Goal: Task Accomplishment & Management: Complete application form

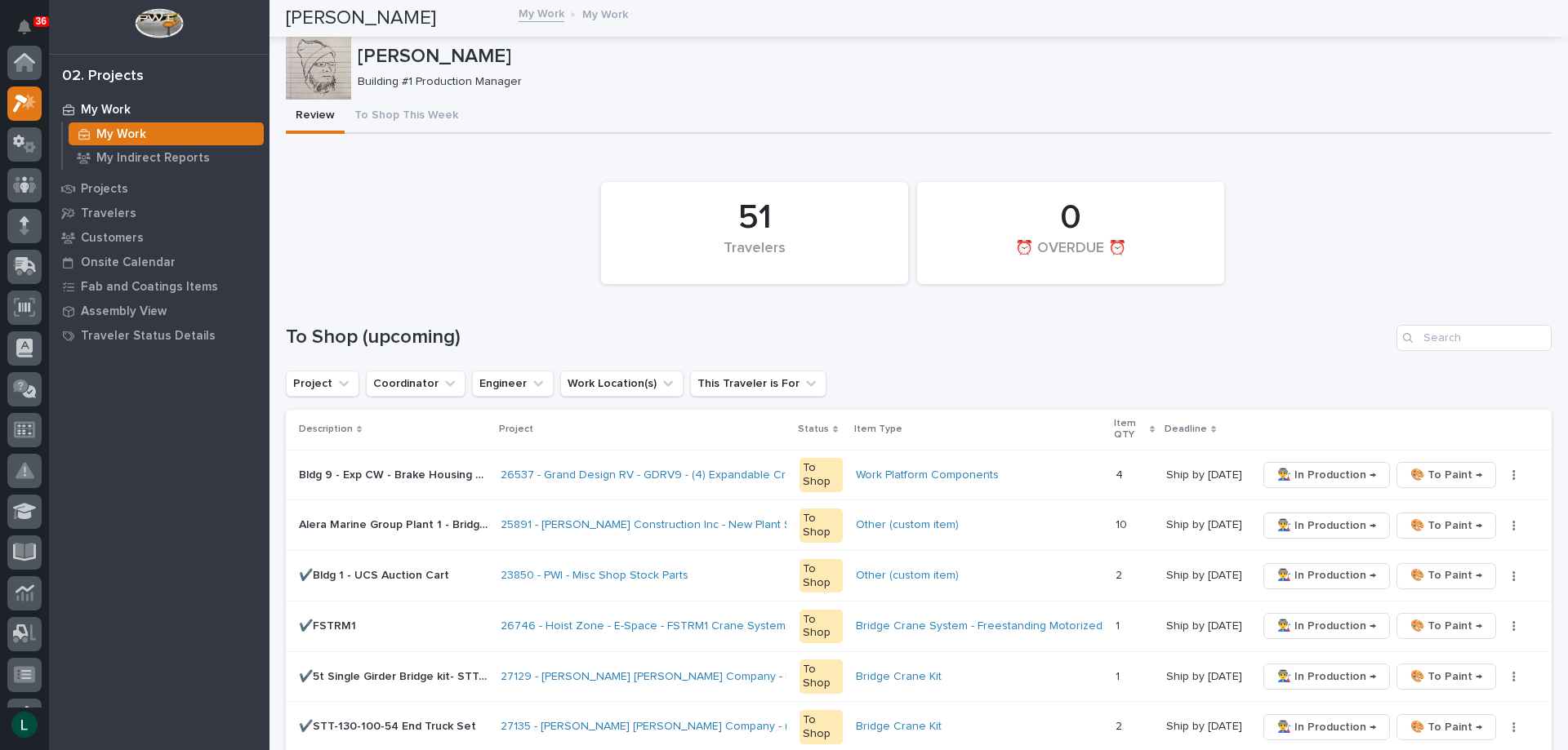
scroll to position [41, 0]
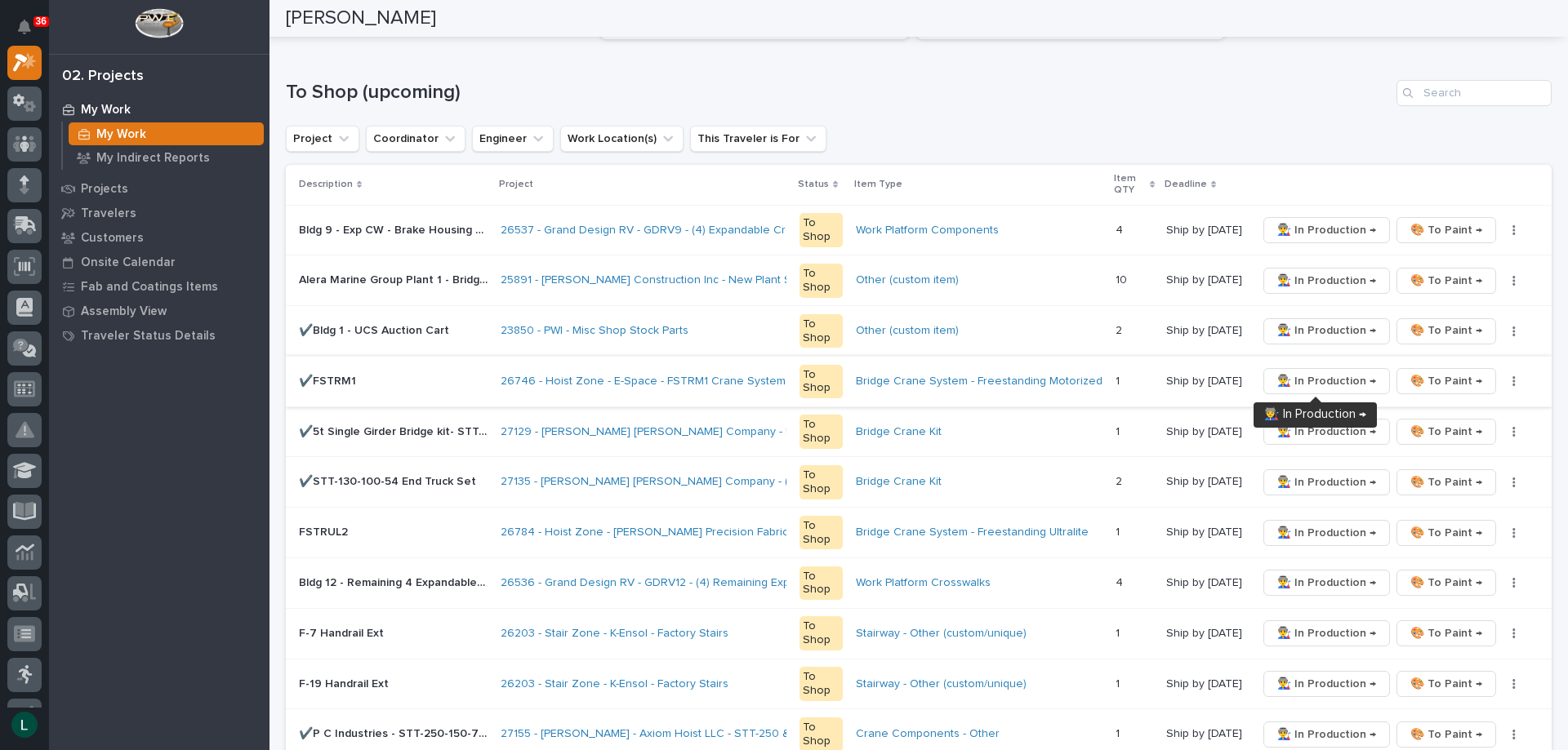
click at [1328, 378] on span "👨‍🏭 In Production →" at bounding box center [1326, 381] width 99 height 20
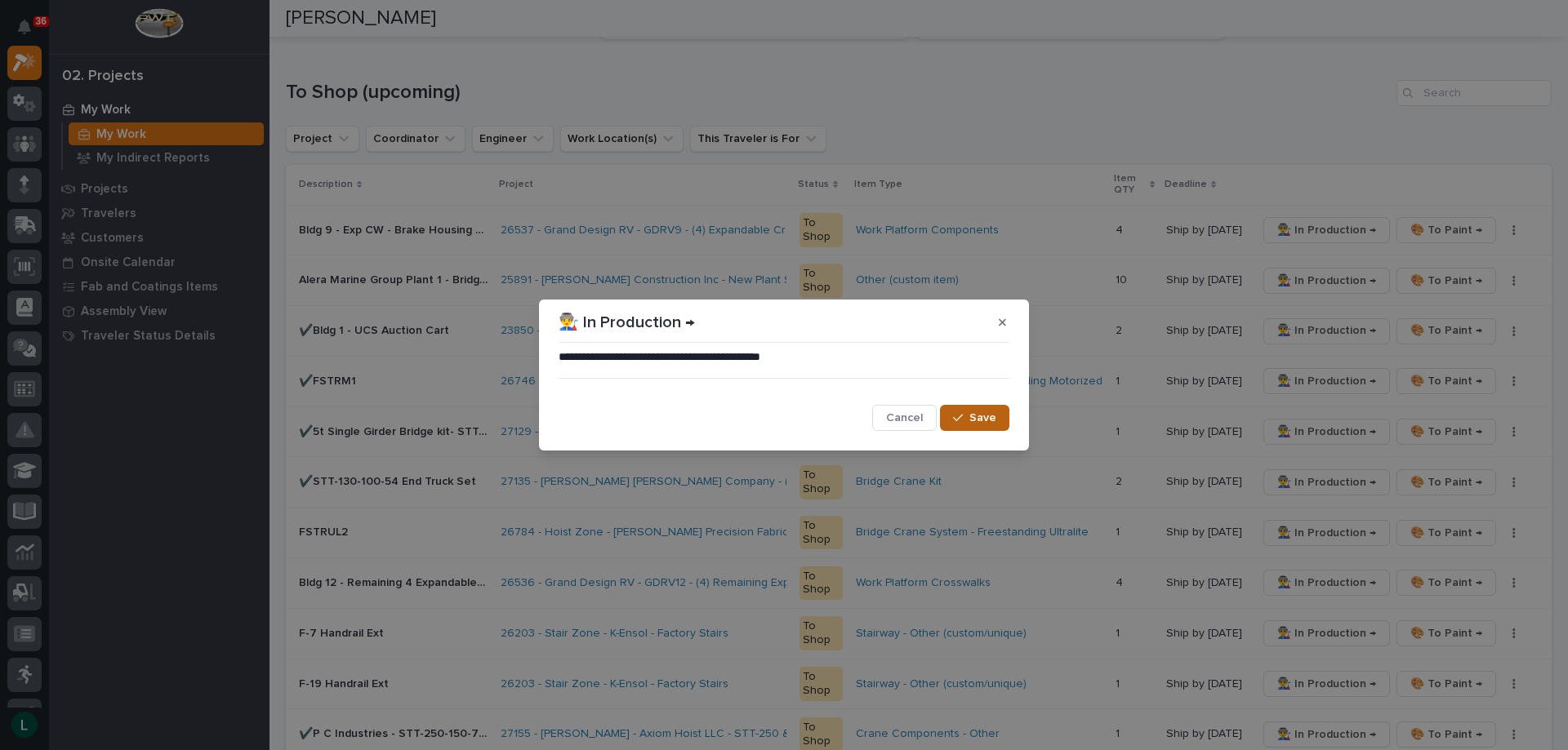
click at [967, 412] on button "Save" at bounding box center [974, 418] width 69 height 27
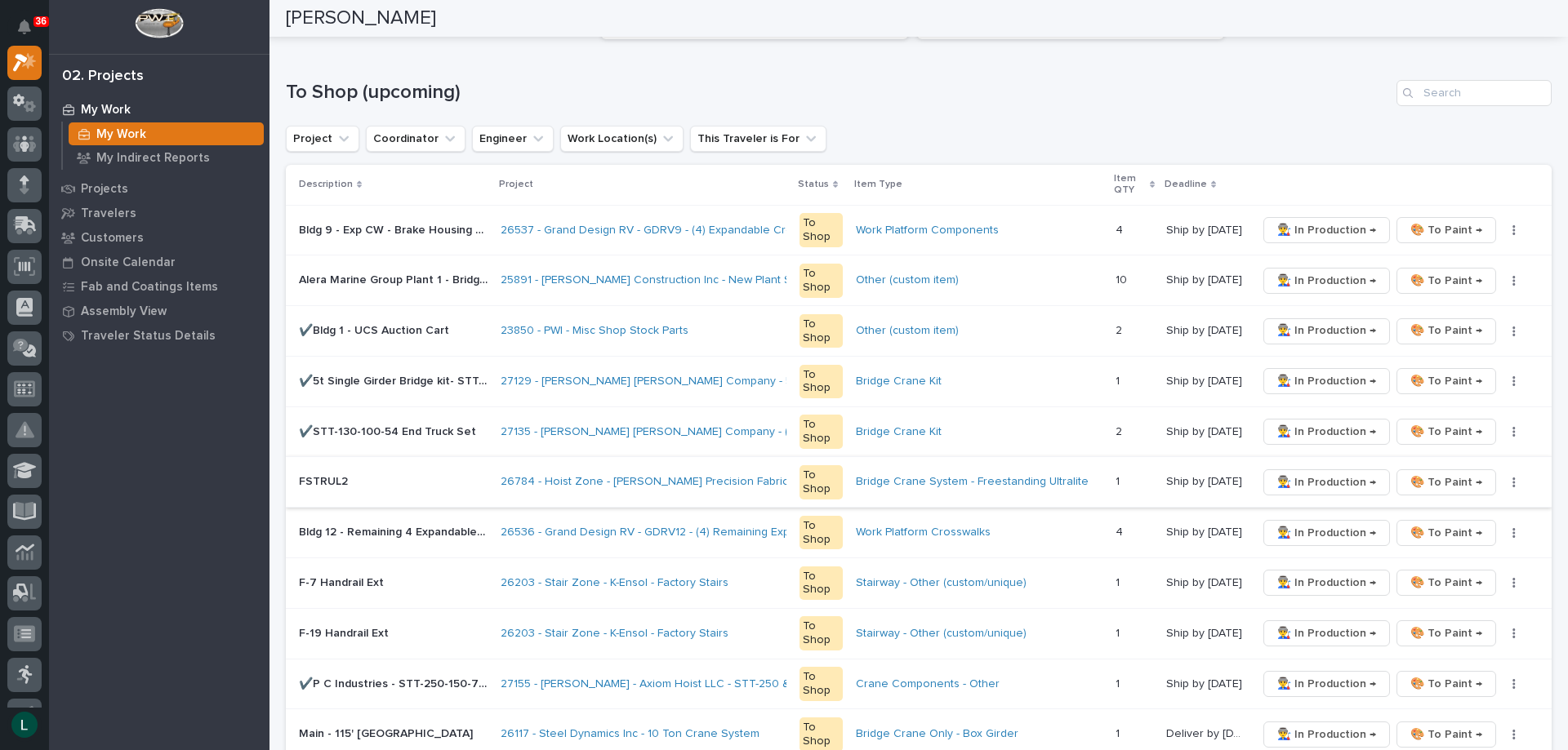
scroll to position [326, 0]
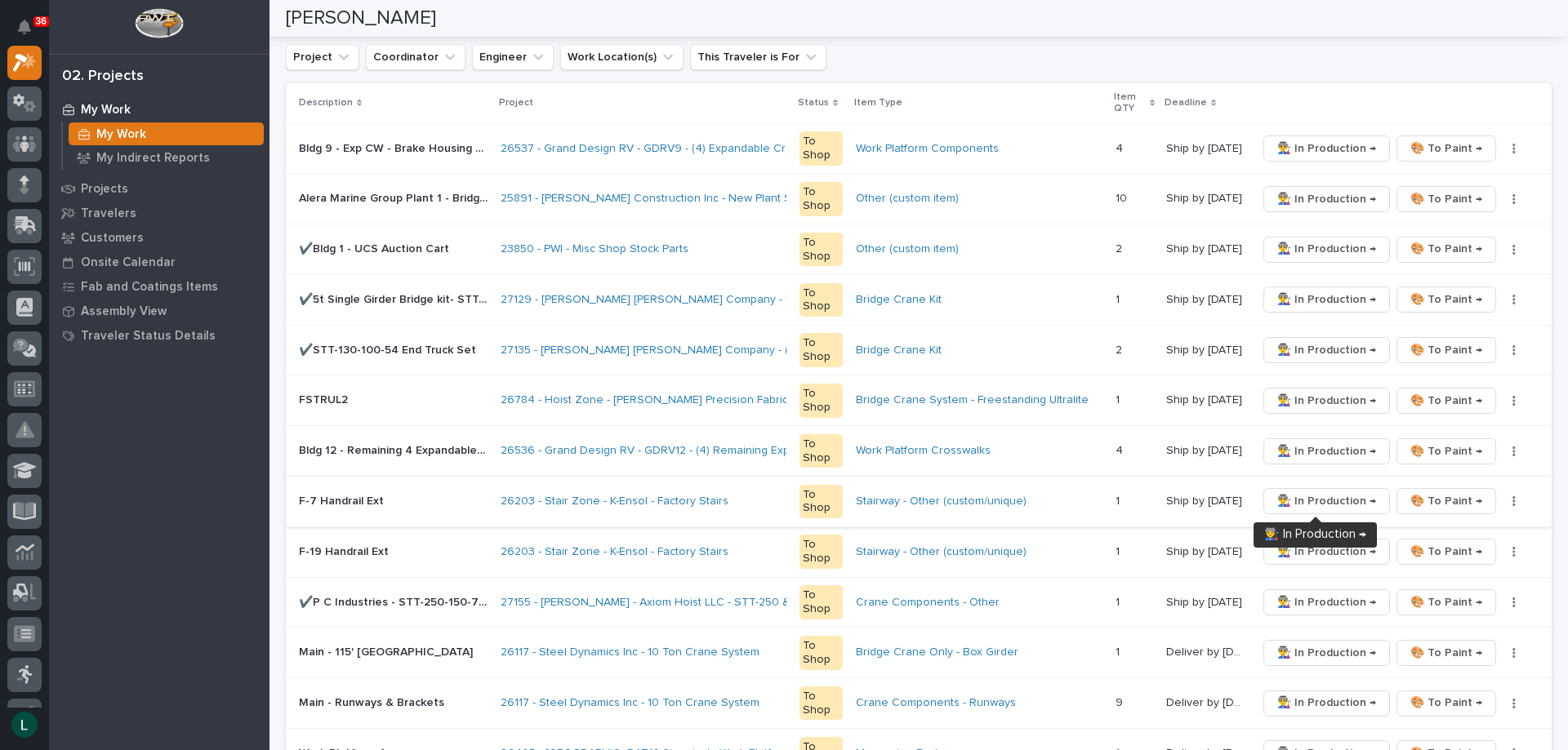
click at [1310, 497] on span "👨‍🏭 In Production →" at bounding box center [1326, 501] width 99 height 20
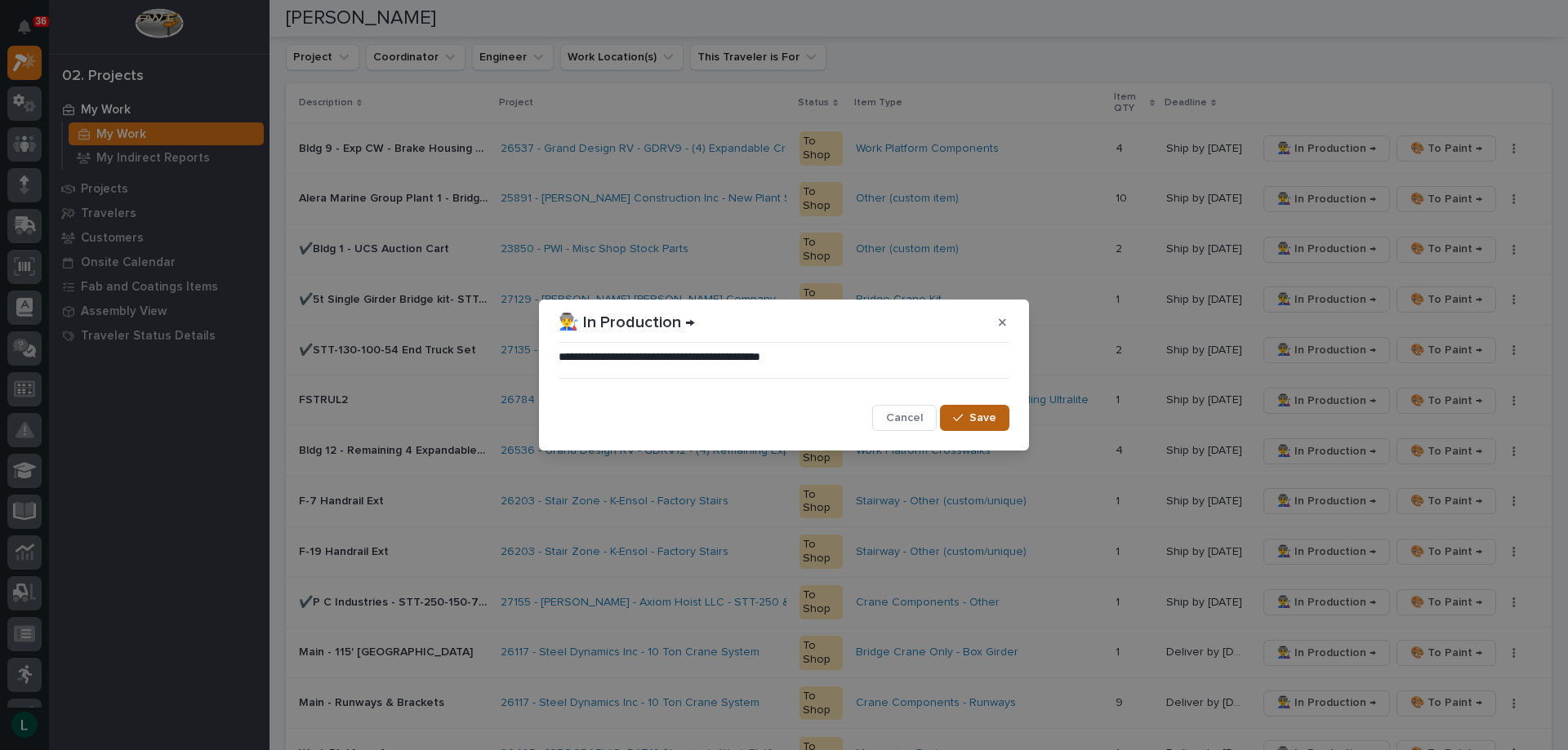
click at [985, 412] on span "Save" at bounding box center [983, 417] width 27 height 14
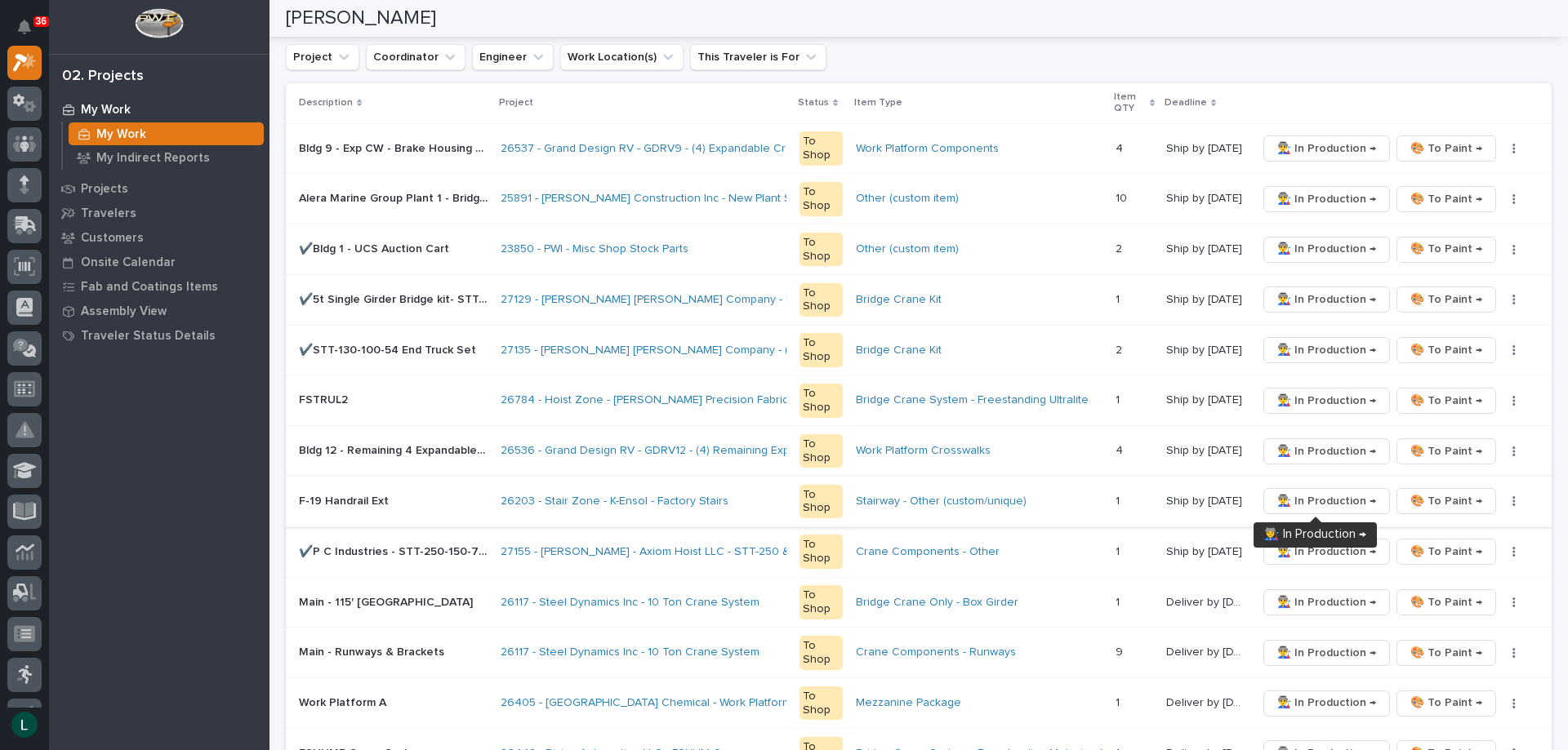
click at [1305, 500] on span "👨‍🏭 In Production →" at bounding box center [1326, 501] width 99 height 20
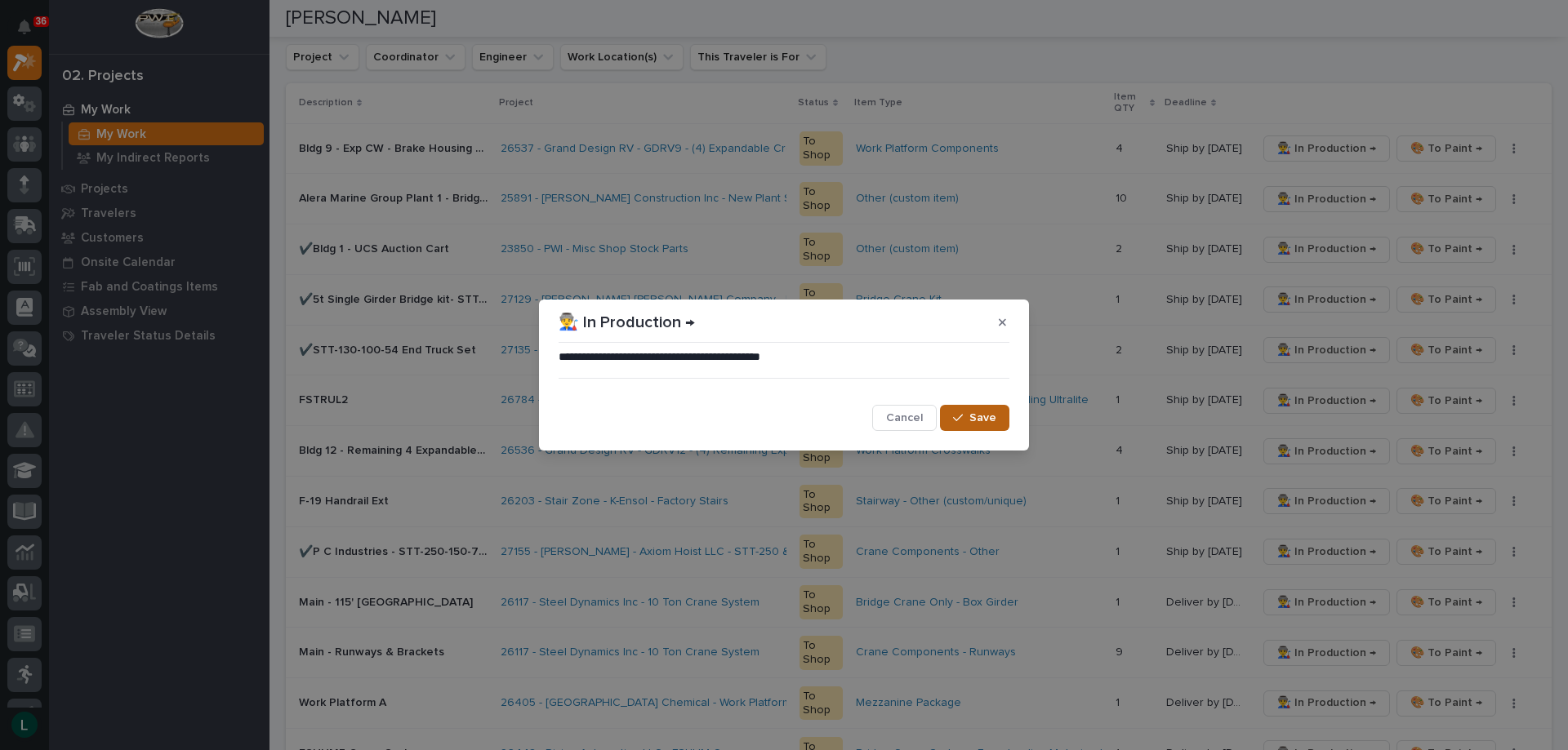
click at [983, 414] on span "Save" at bounding box center [983, 417] width 27 height 14
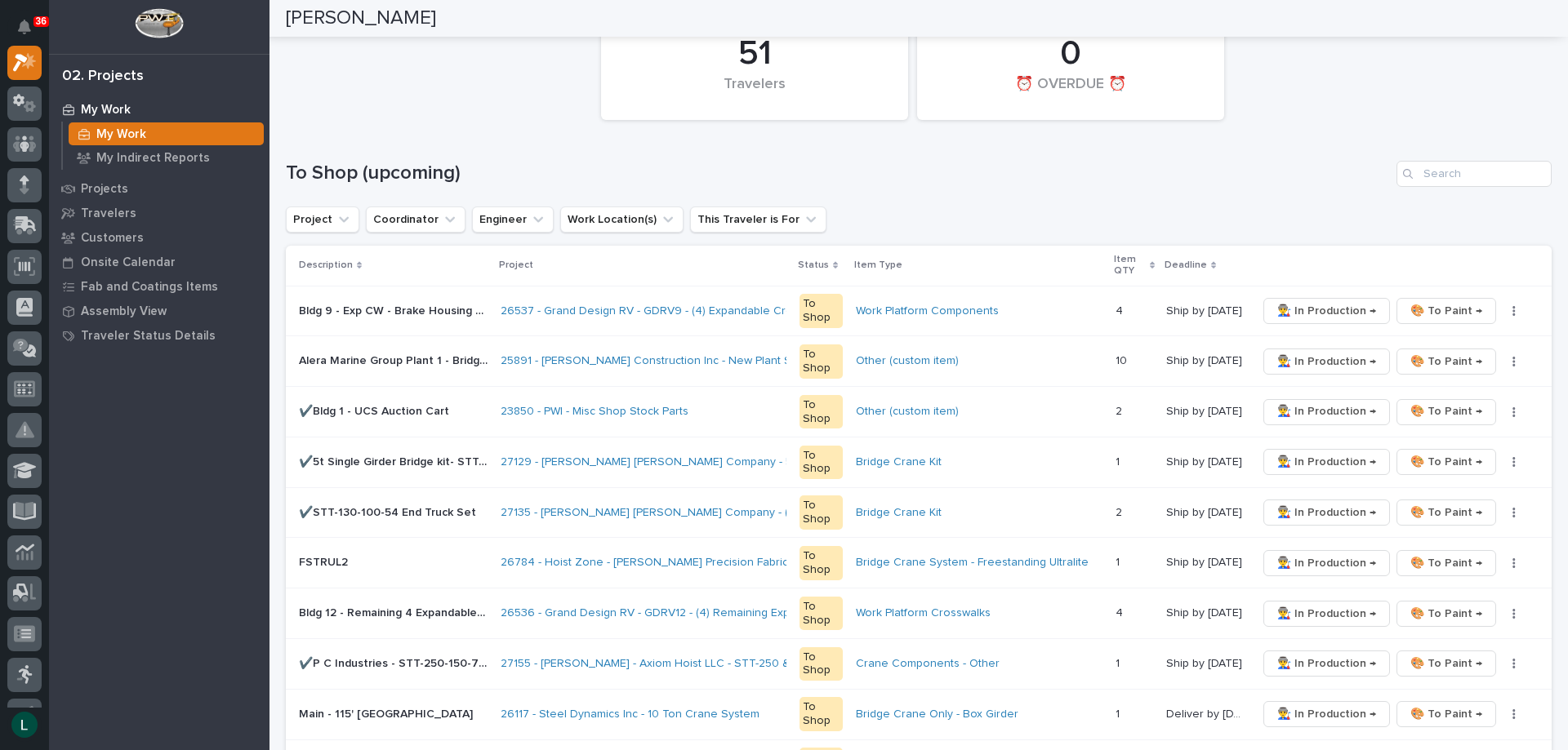
scroll to position [0, 0]
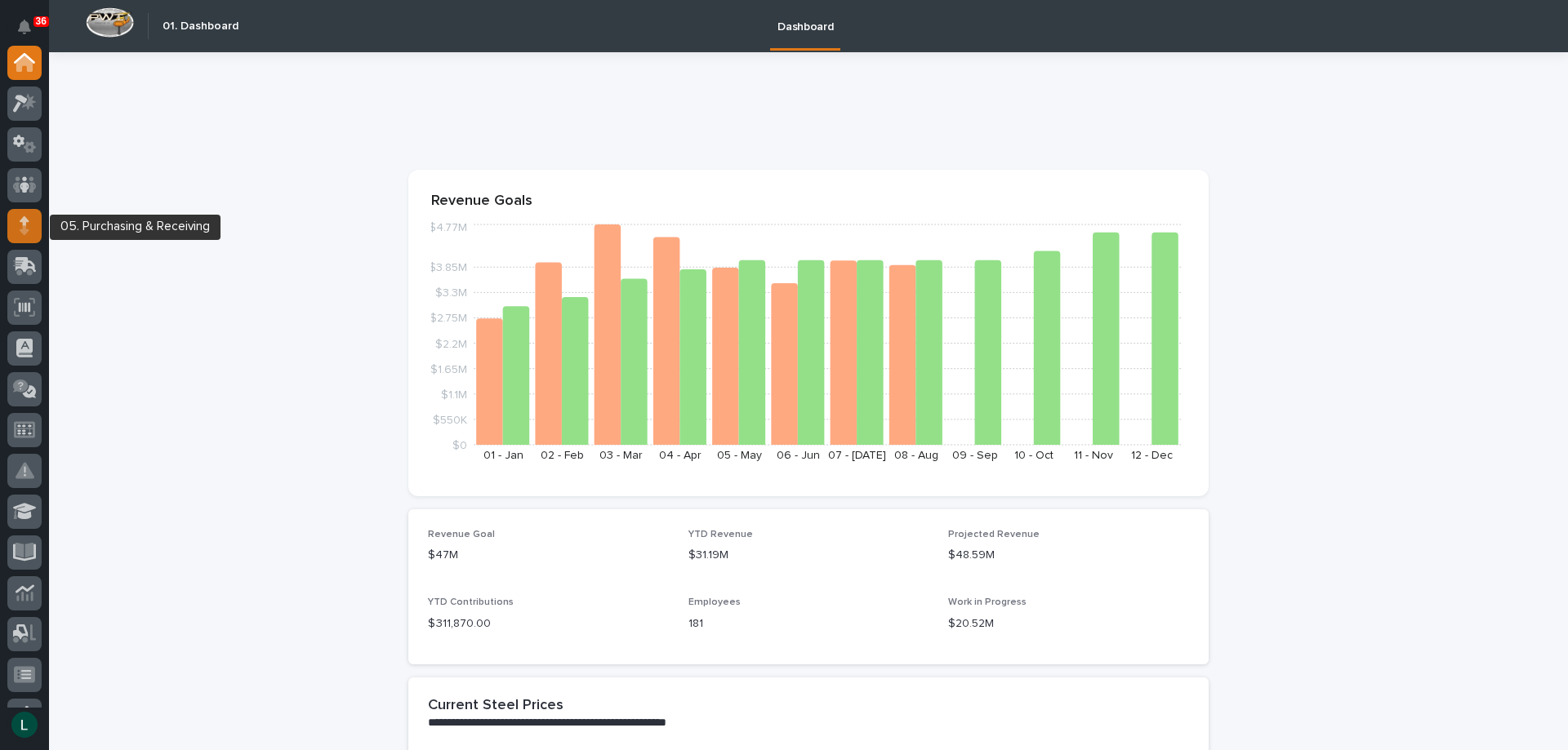
click at [22, 222] on icon at bounding box center [25, 226] width 9 height 19
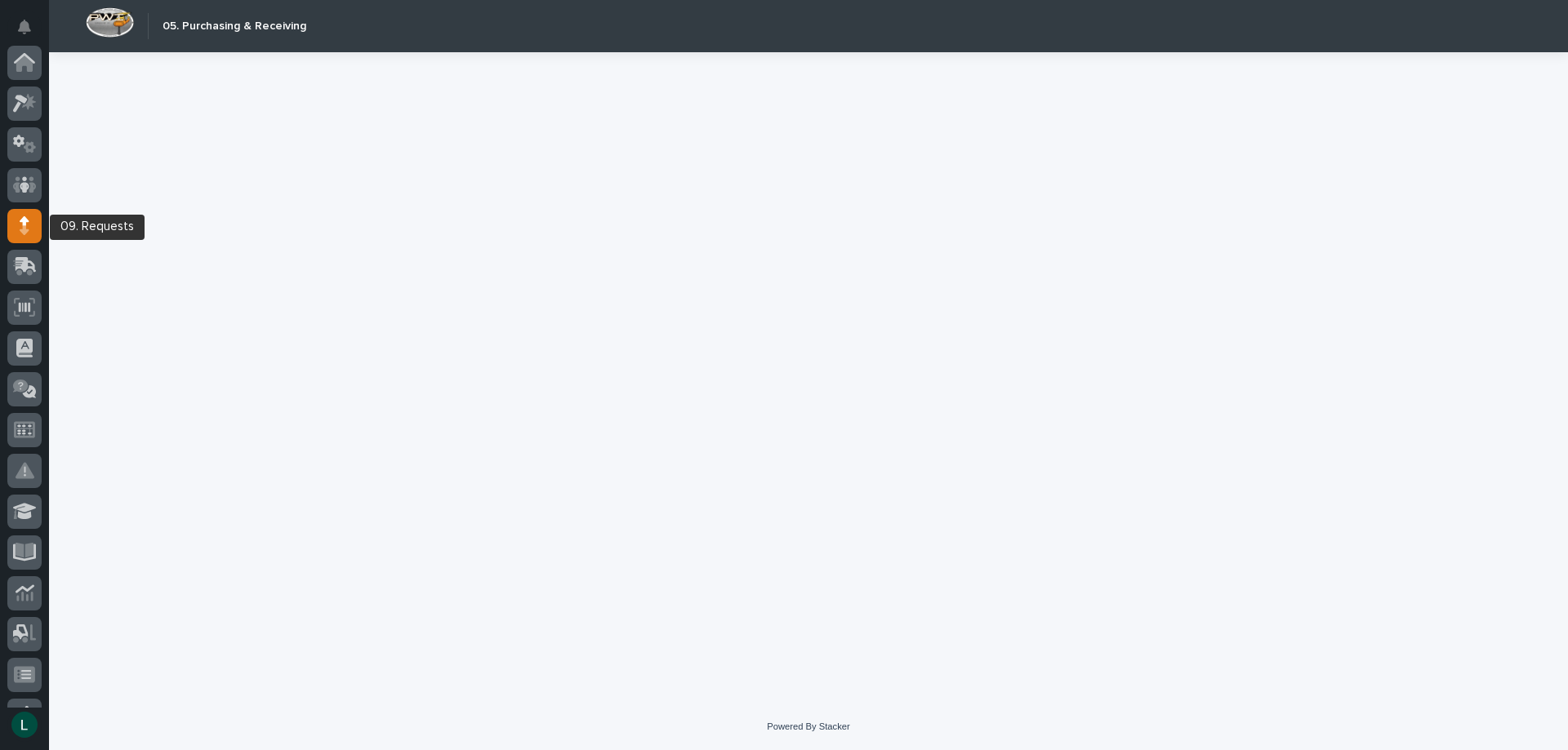
scroll to position [163, 0]
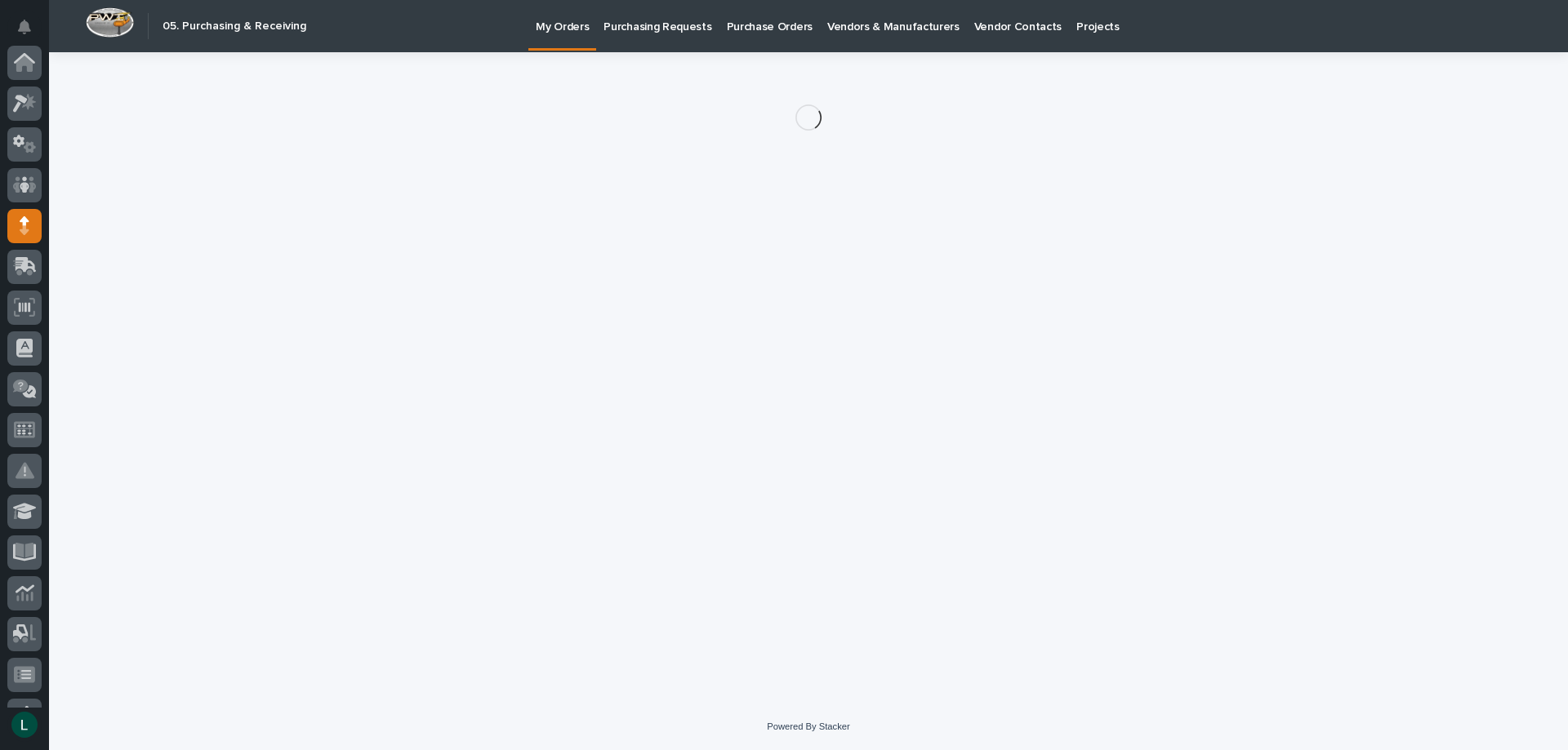
scroll to position [163, 0]
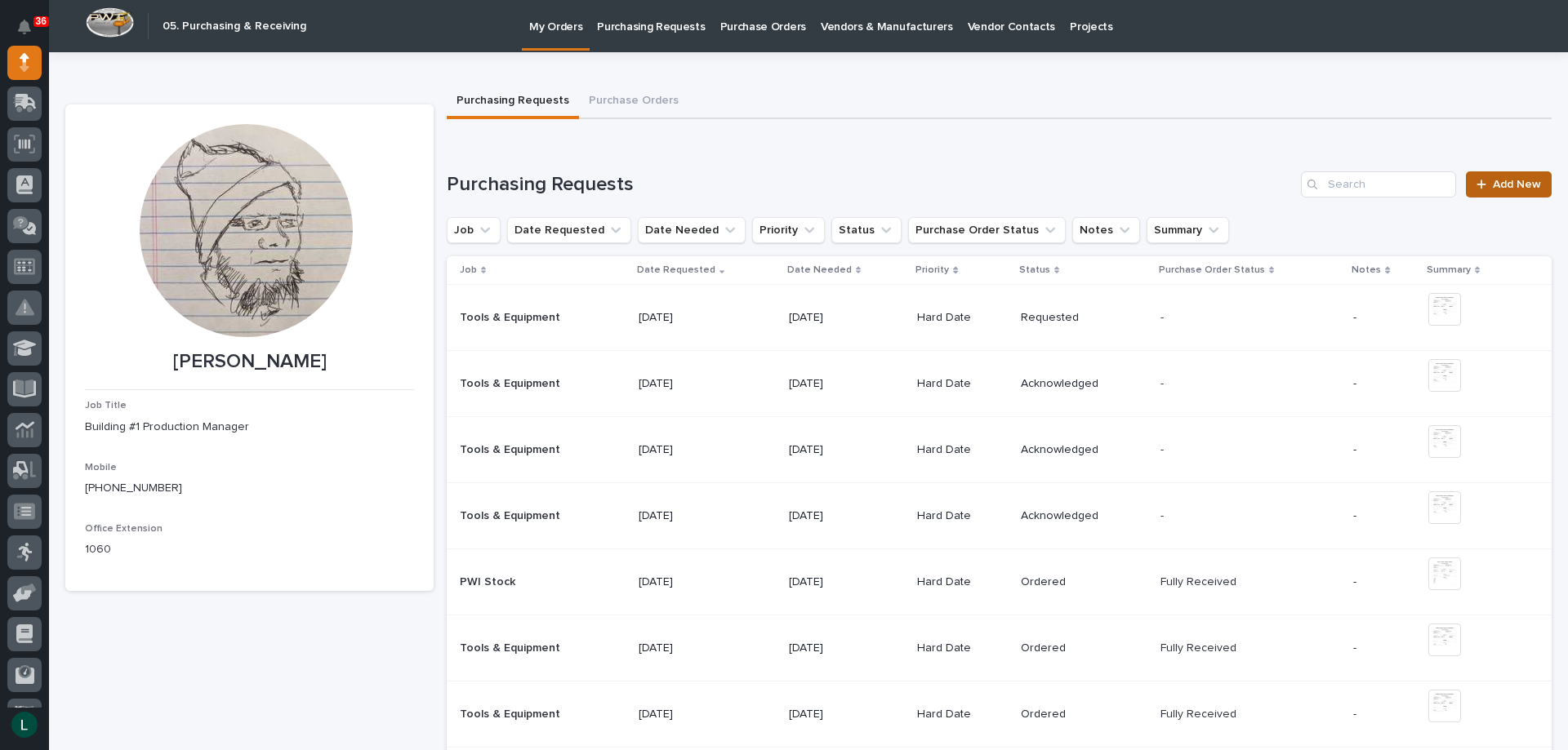
click at [1503, 180] on span "Add New" at bounding box center [1516, 184] width 48 height 11
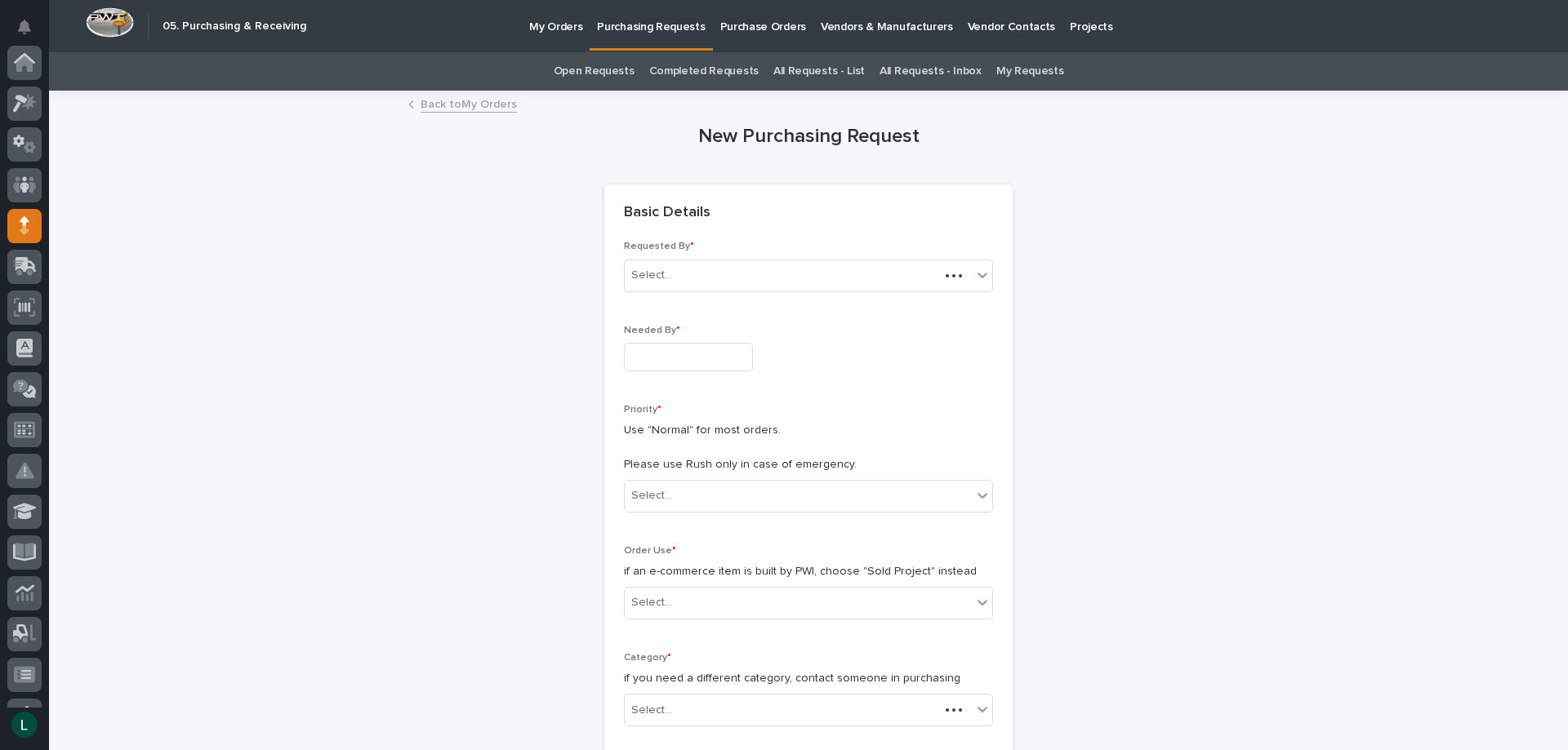
scroll to position [163, 0]
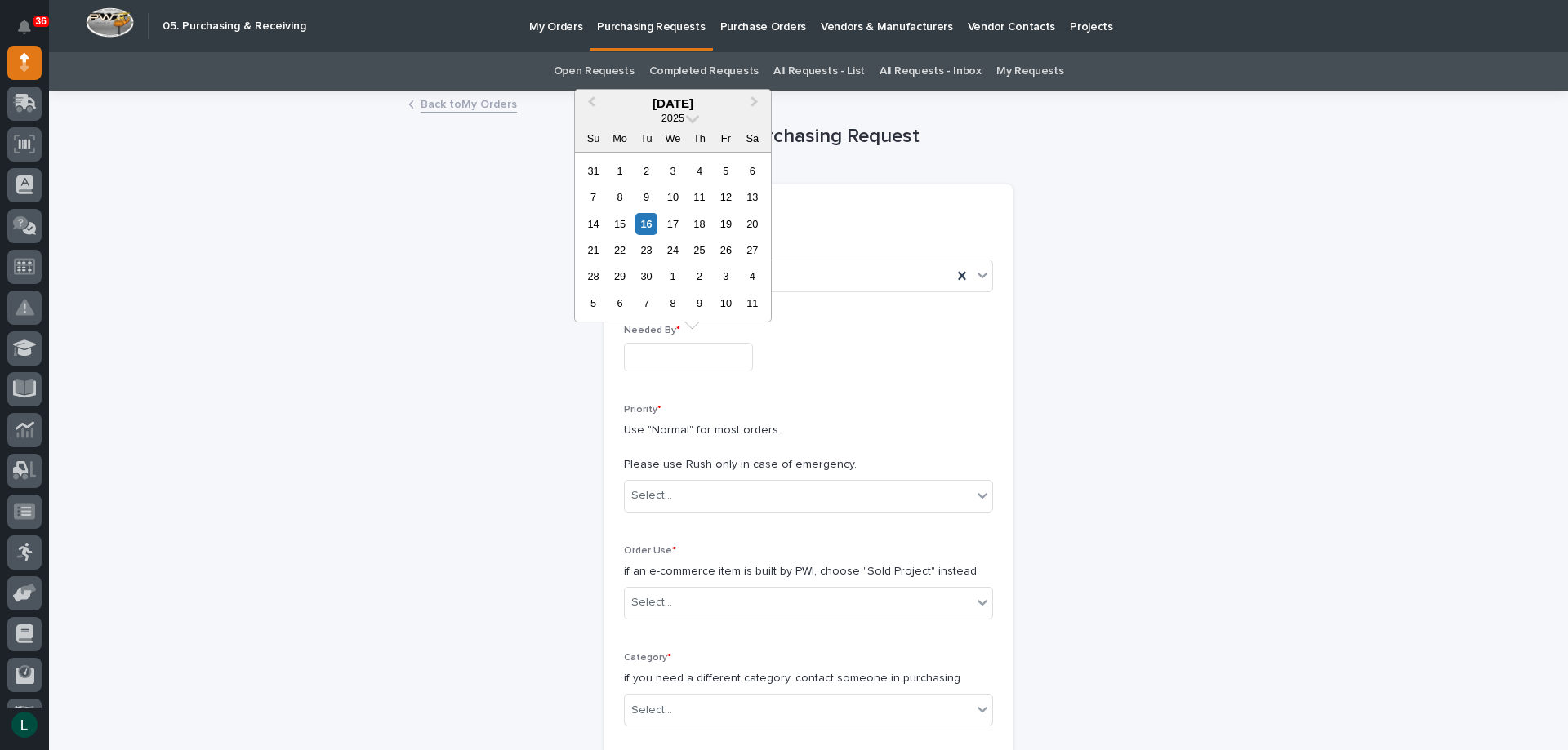
click at [667, 357] on input "text" at bounding box center [689, 357] width 129 height 28
click at [616, 247] on div "22" at bounding box center [618, 249] width 22 height 22
type input "**********"
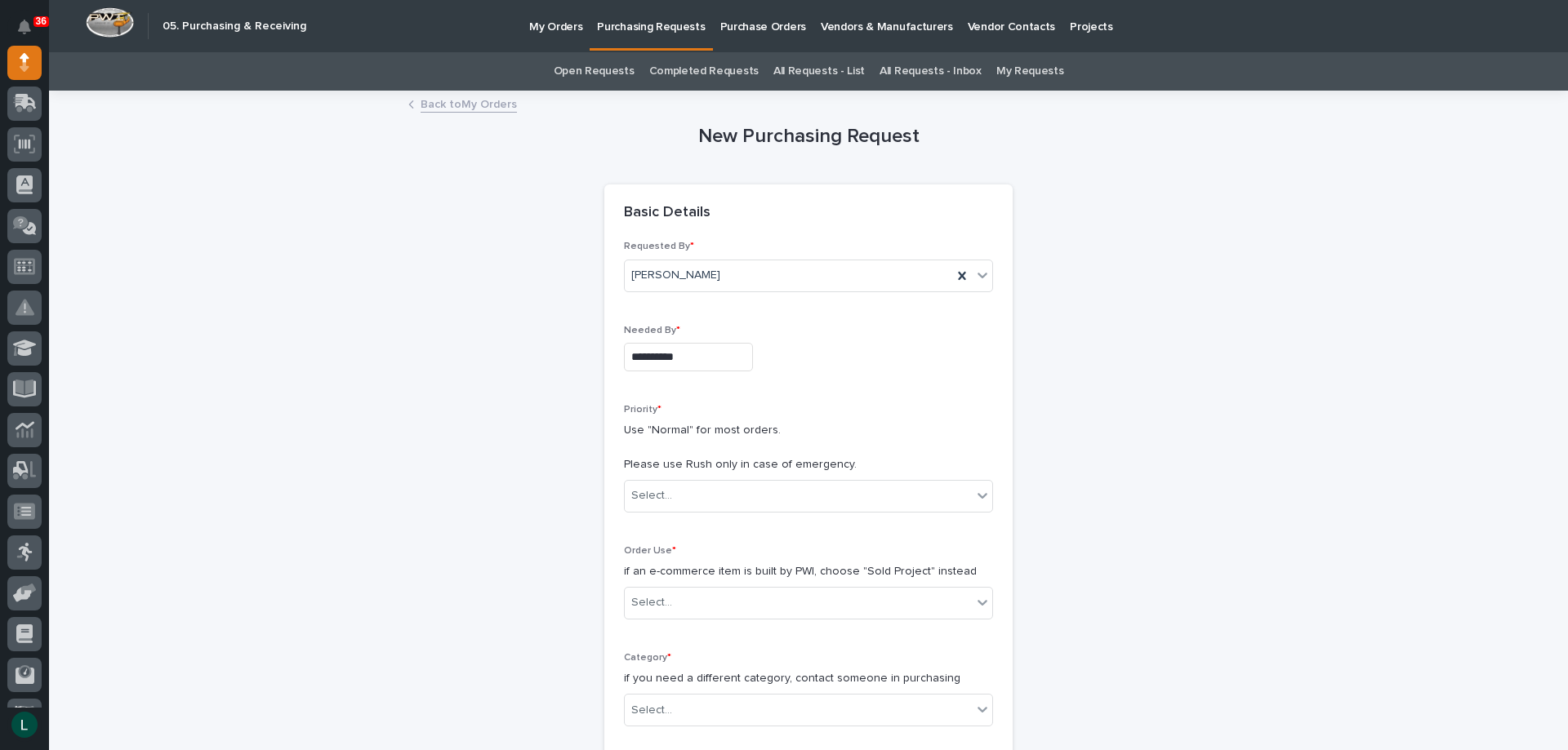
click at [817, 478] on div "Priority * Use "Normal" for most orders. Please use Rush only in case of emerge…" at bounding box center [808, 465] width 369 height 121
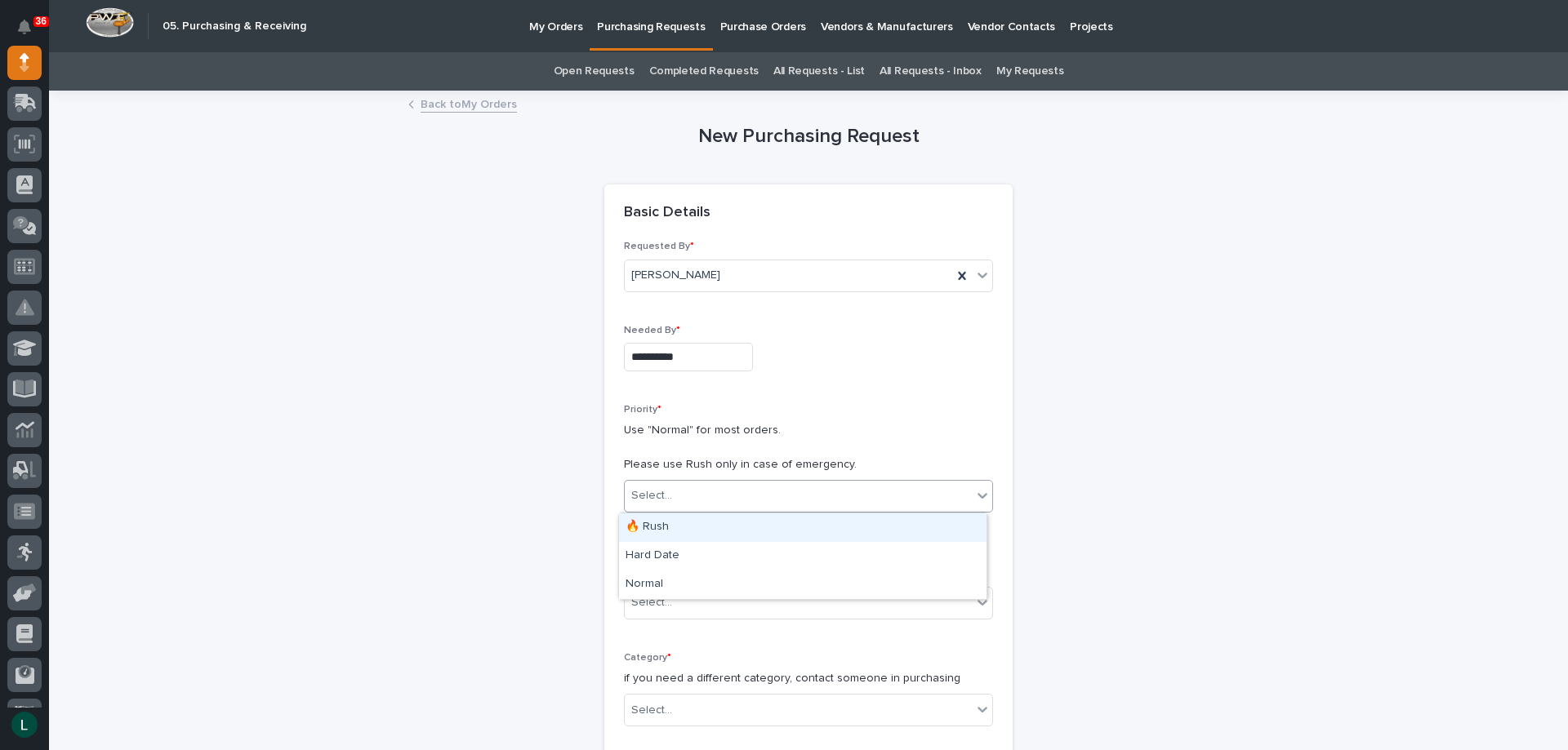
click at [695, 489] on div "Select..." at bounding box center [798, 496] width 347 height 27
click at [689, 542] on div "Hard Date" at bounding box center [802, 557] width 367 height 28
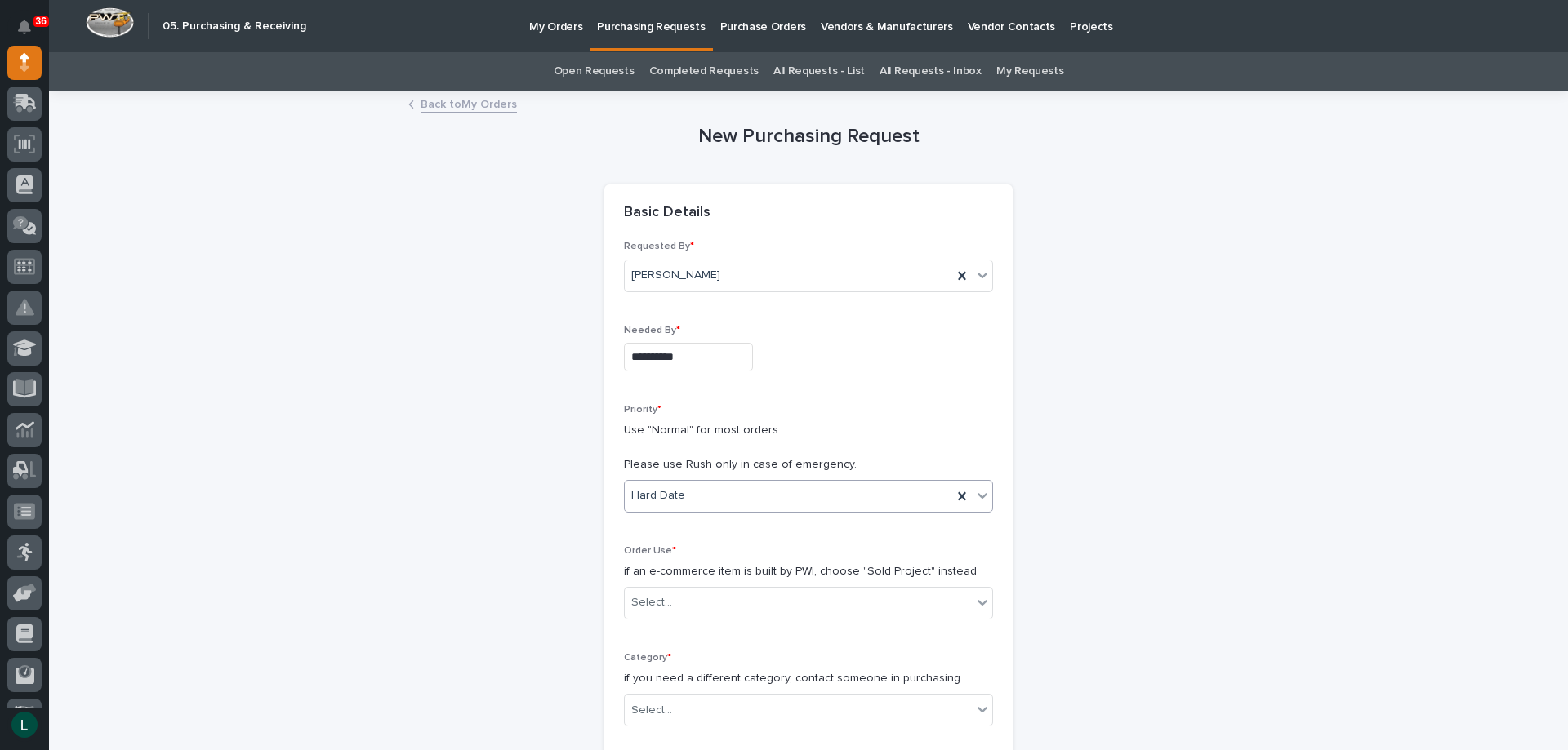
scroll to position [245, 0]
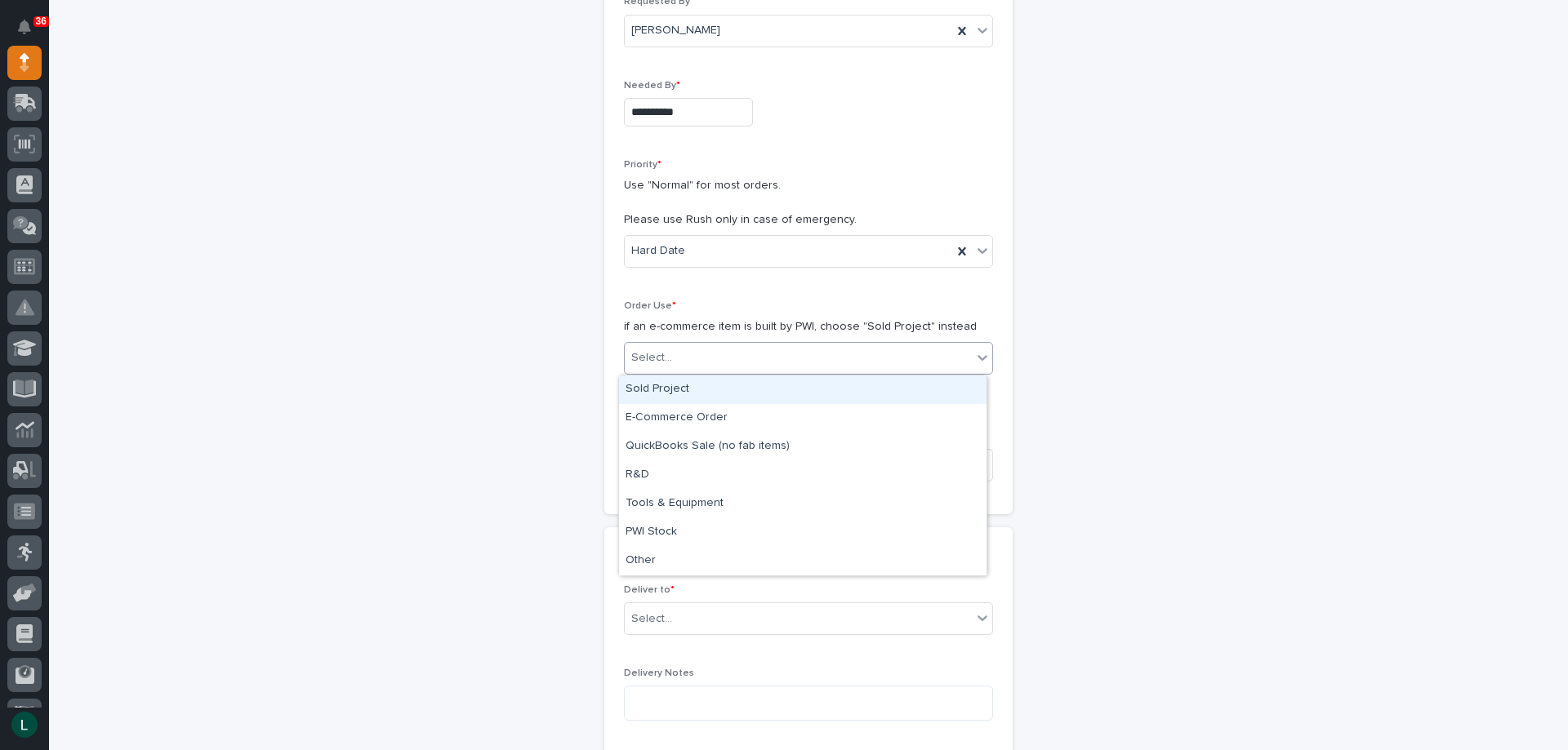
click at [717, 349] on div "Select..." at bounding box center [798, 357] width 347 height 27
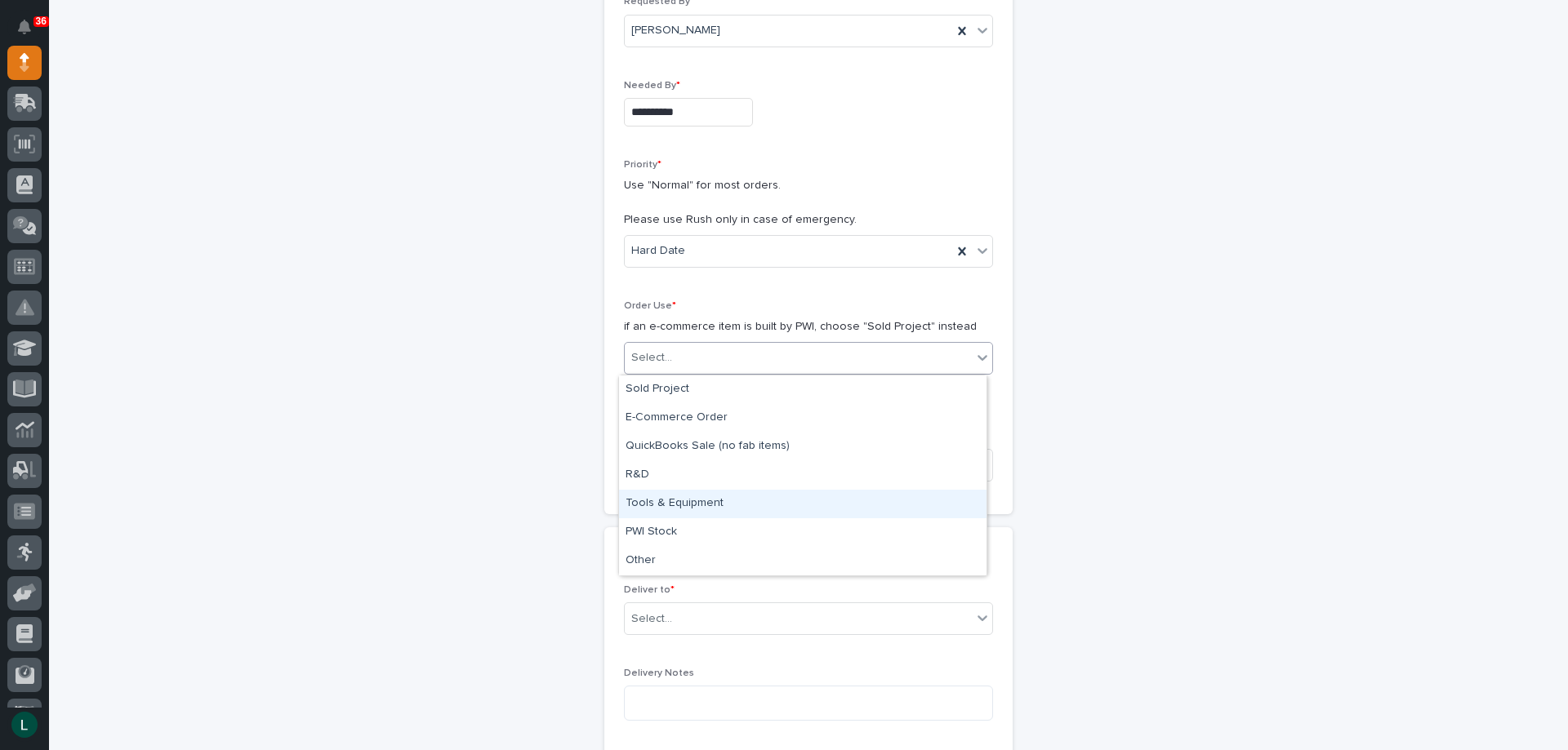
click at [719, 499] on div "Tools & Equipment" at bounding box center [802, 503] width 367 height 28
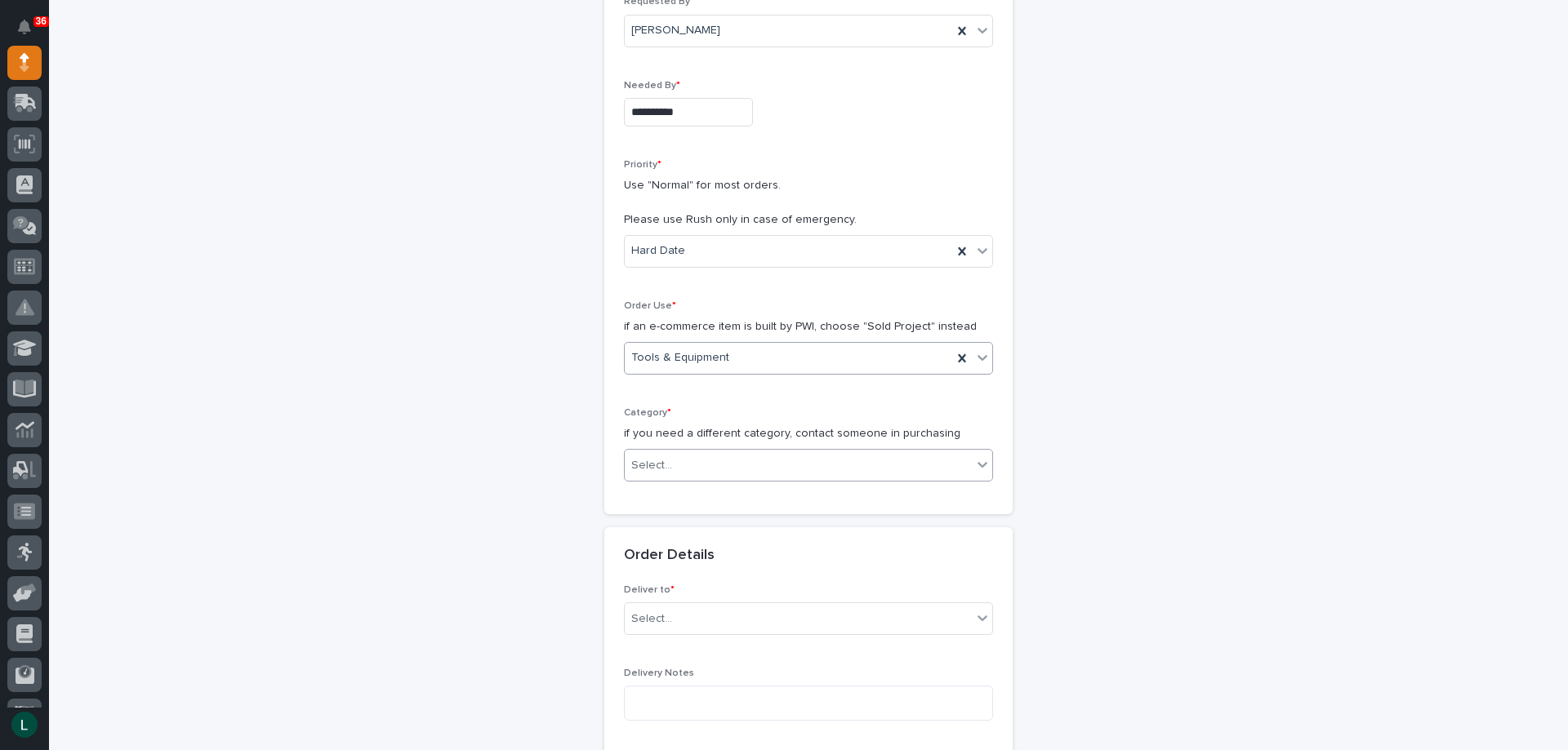
click at [751, 452] on div "Select..." at bounding box center [798, 466] width 347 height 27
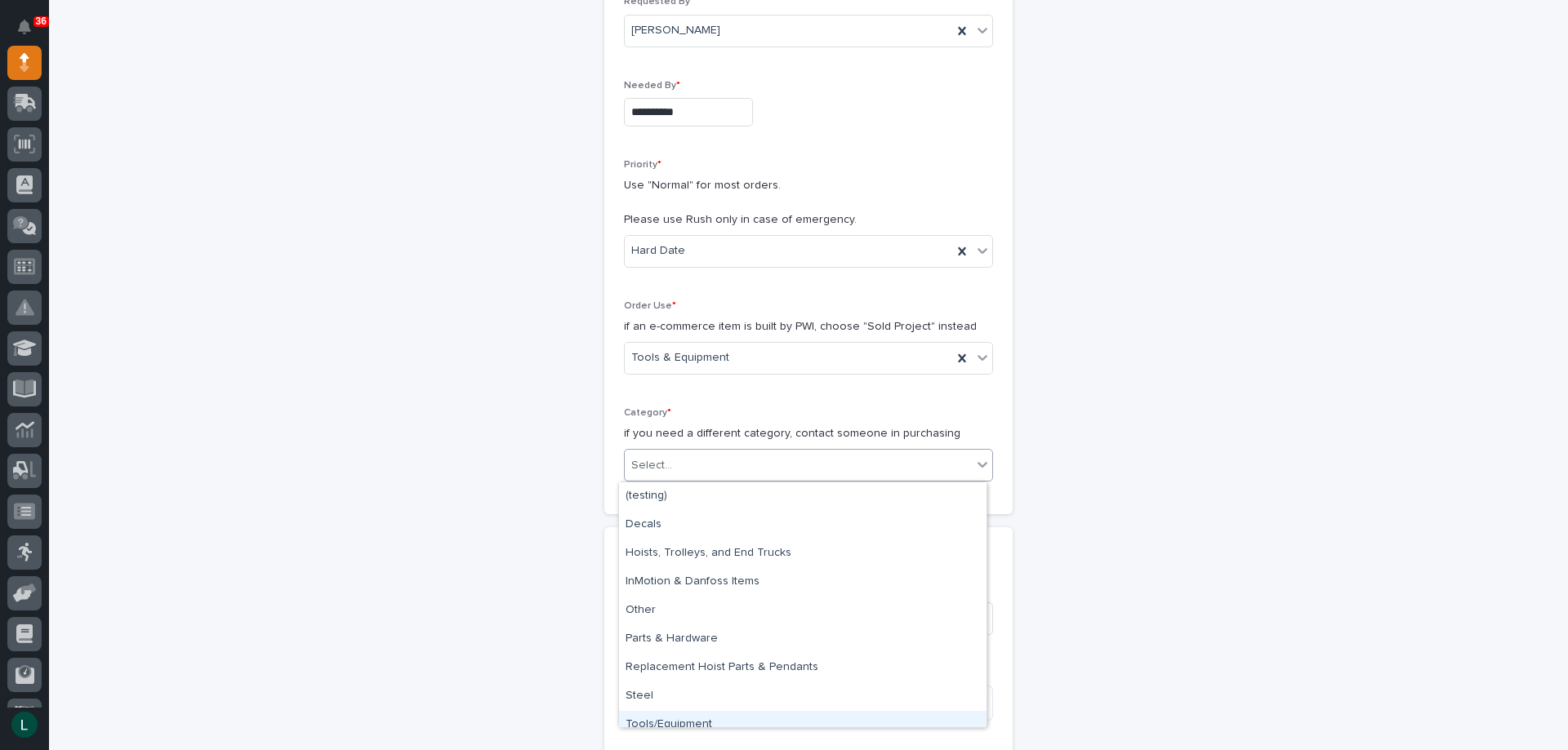
click at [754, 716] on div "Tools/Equipment" at bounding box center [802, 725] width 367 height 28
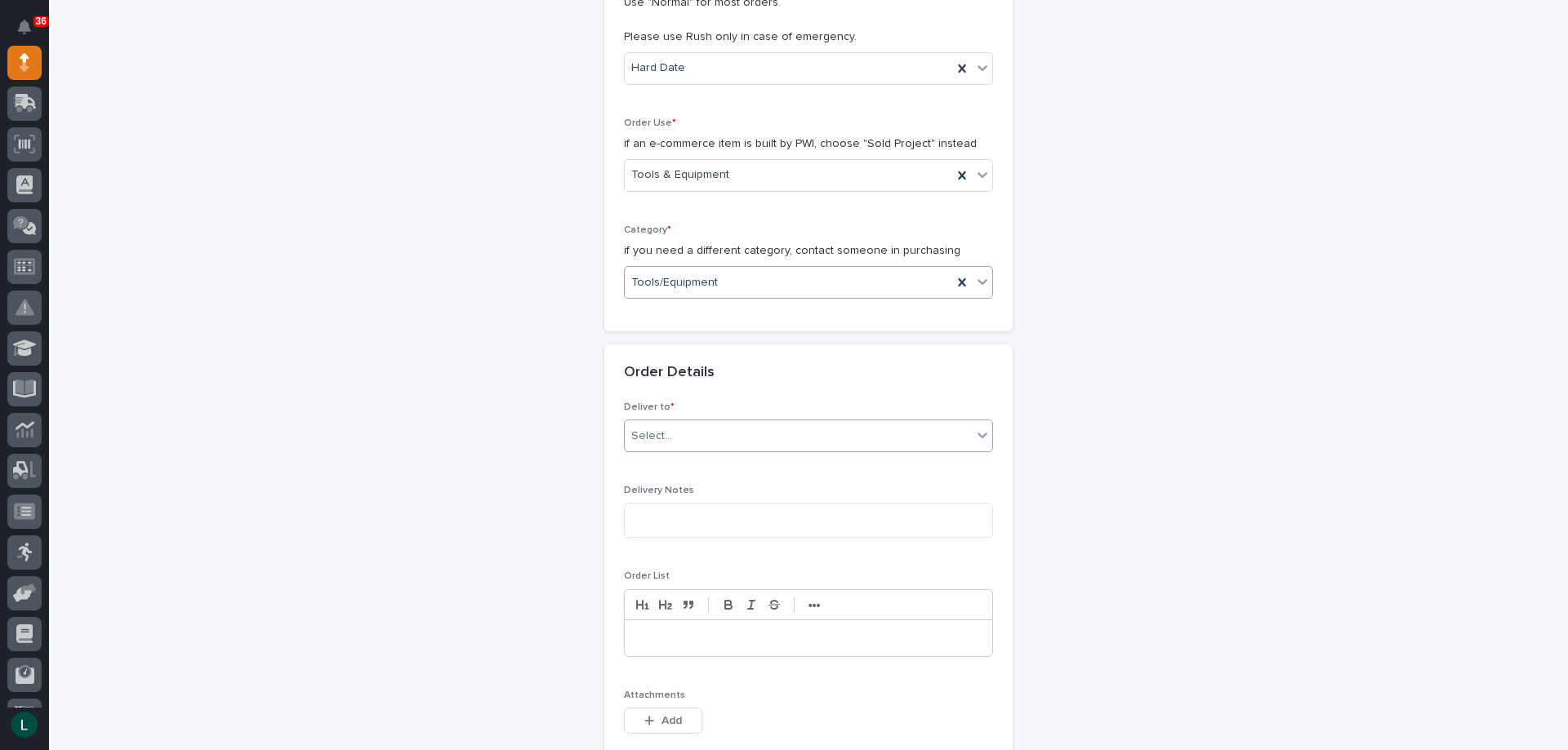
scroll to position [489, 0]
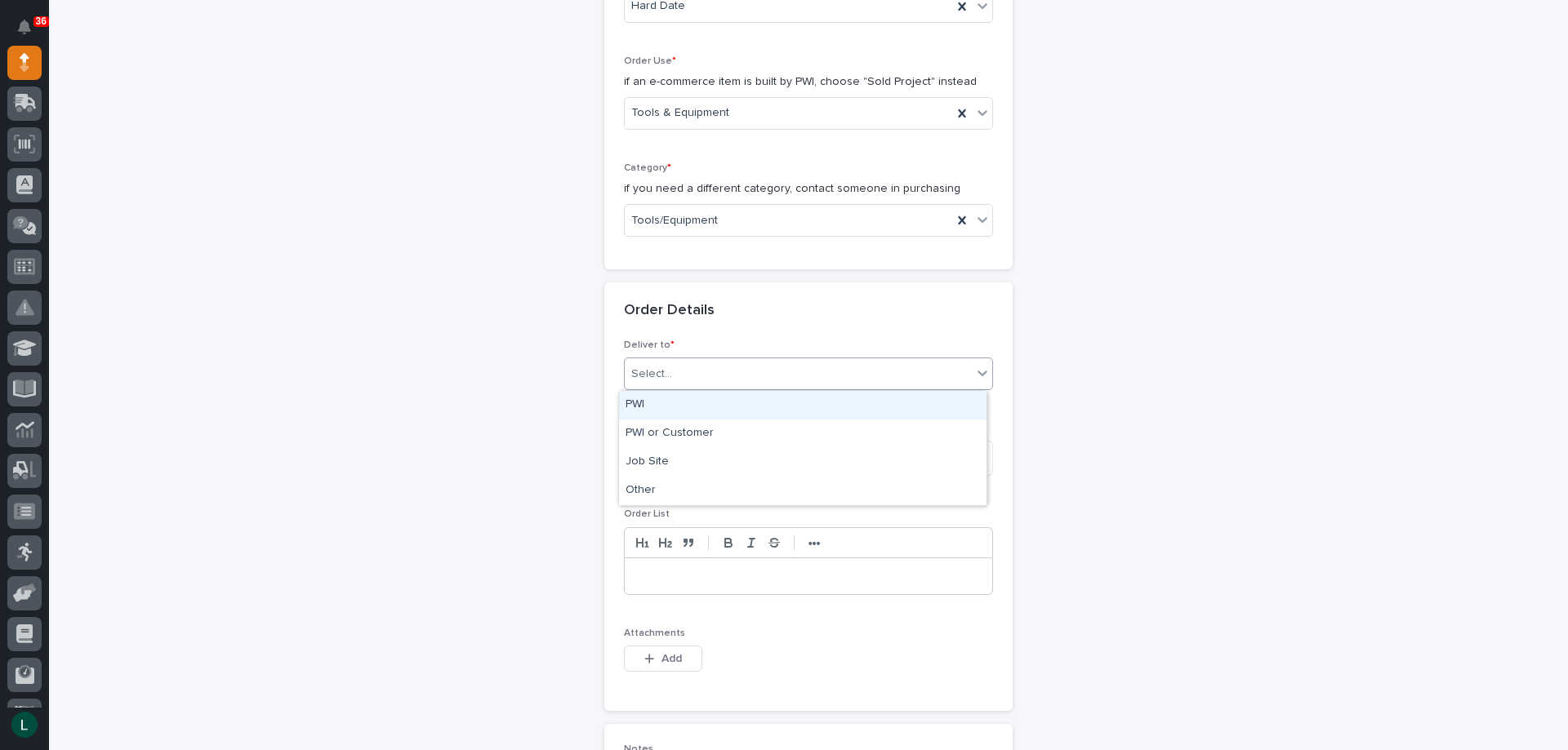
click at [870, 362] on div "Select..." at bounding box center [798, 374] width 347 height 27
click at [806, 397] on div "PWI" at bounding box center [802, 405] width 367 height 28
click at [761, 461] on textarea at bounding box center [808, 458] width 369 height 35
type textarea "*********"
click at [695, 577] on p at bounding box center [808, 576] width 343 height 16
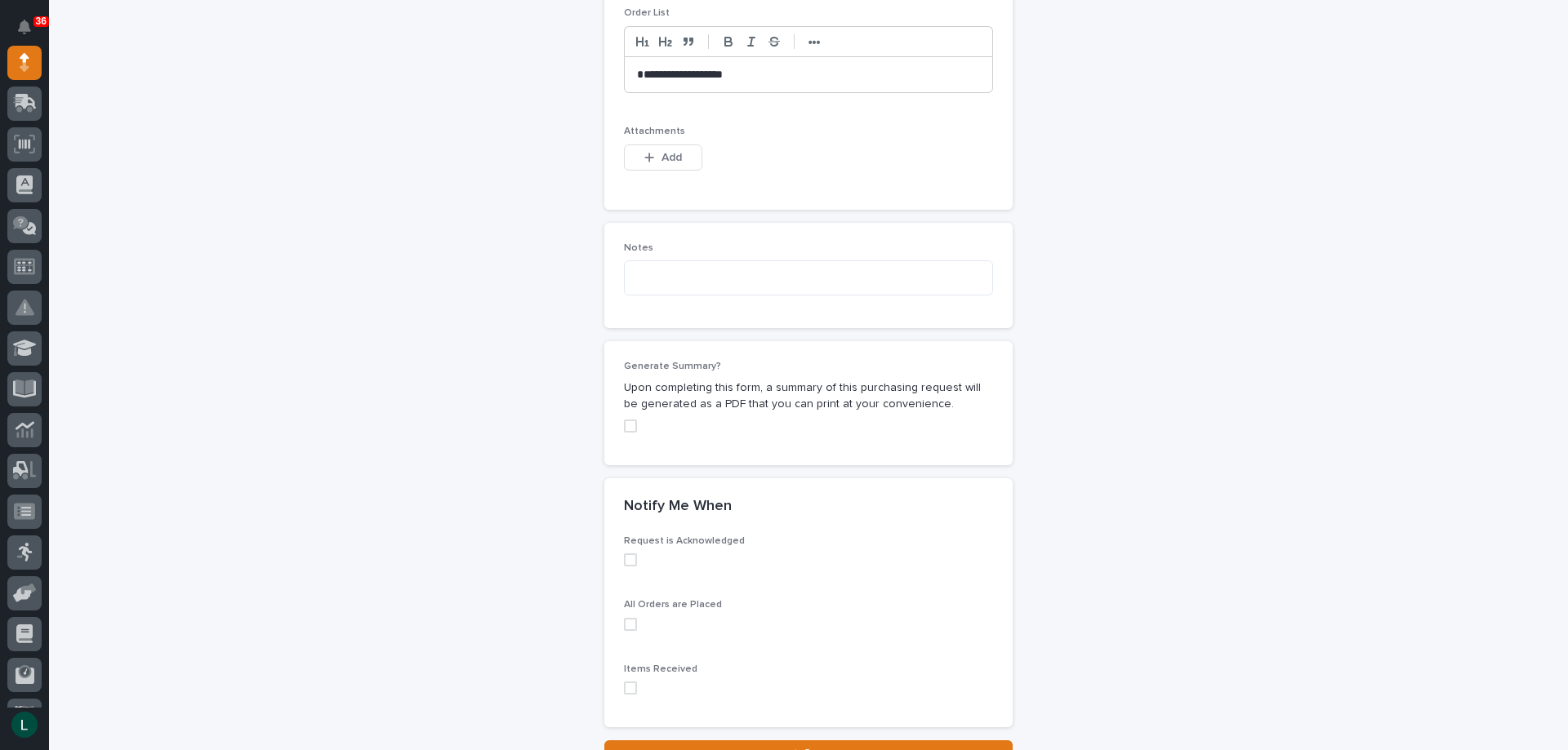
scroll to position [1135, 0]
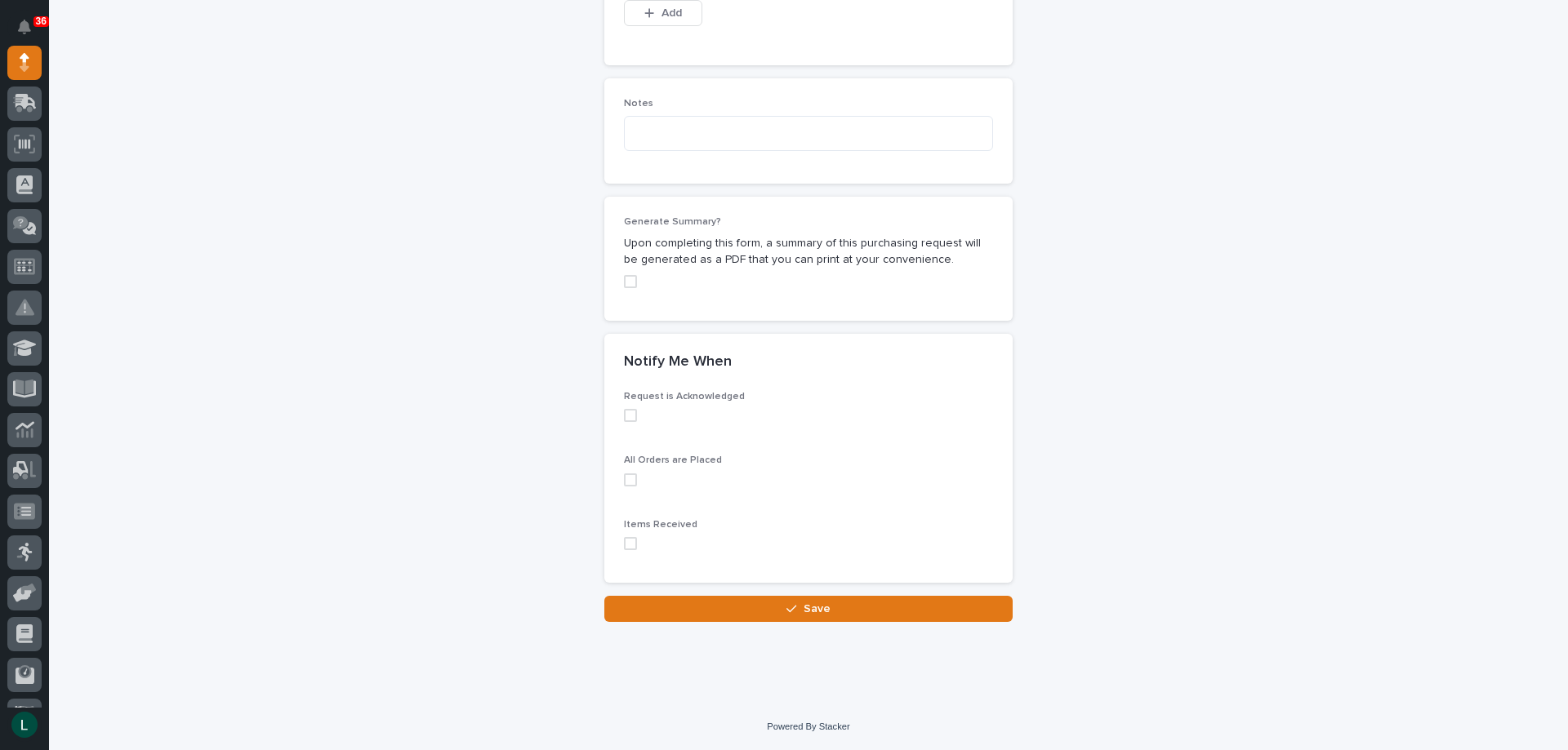
click at [624, 413] on span at bounding box center [631, 415] width 13 height 13
click at [624, 478] on span at bounding box center [631, 480] width 13 height 13
click at [624, 541] on span at bounding box center [631, 543] width 13 height 13
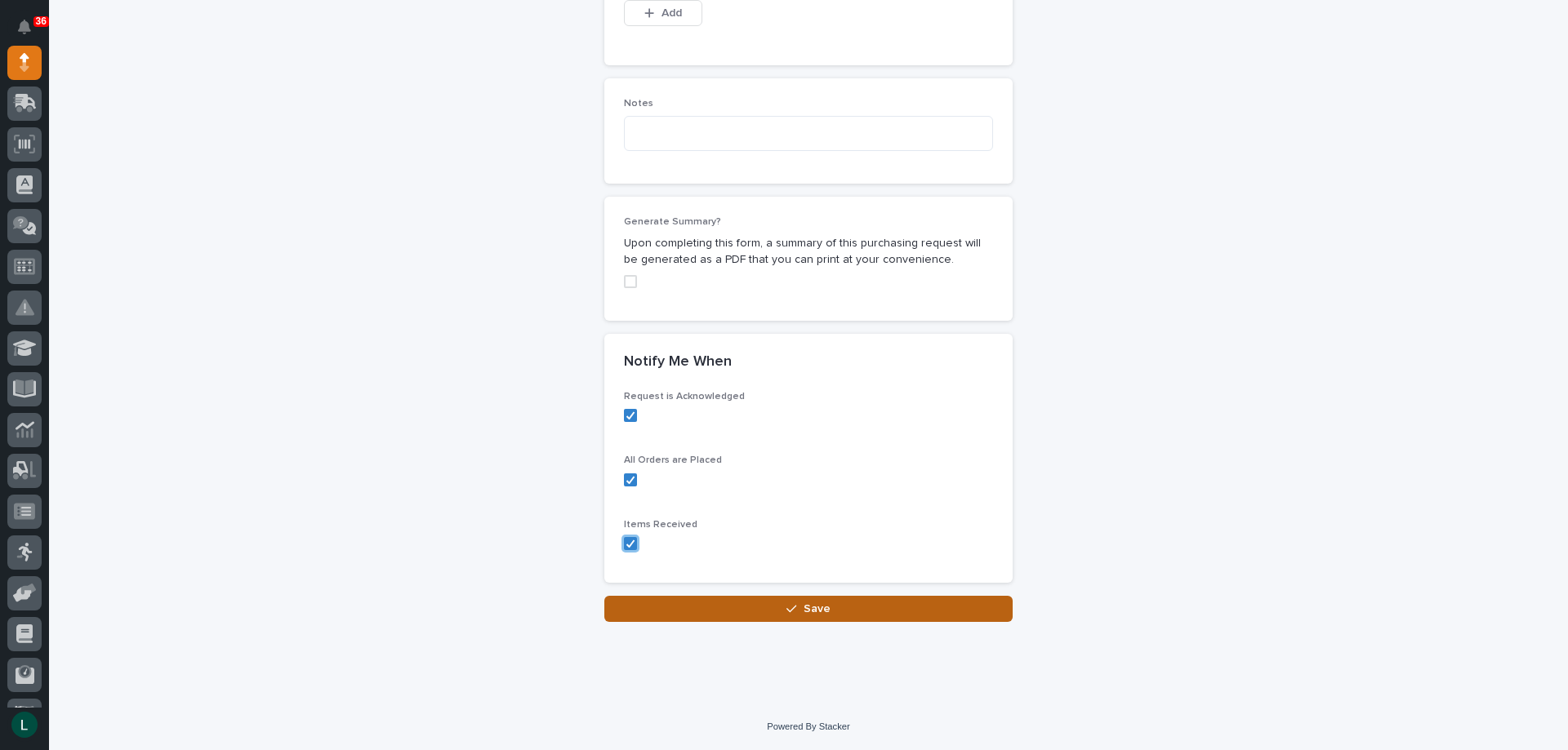
click at [803, 603] on span "Save" at bounding box center [817, 608] width 27 height 14
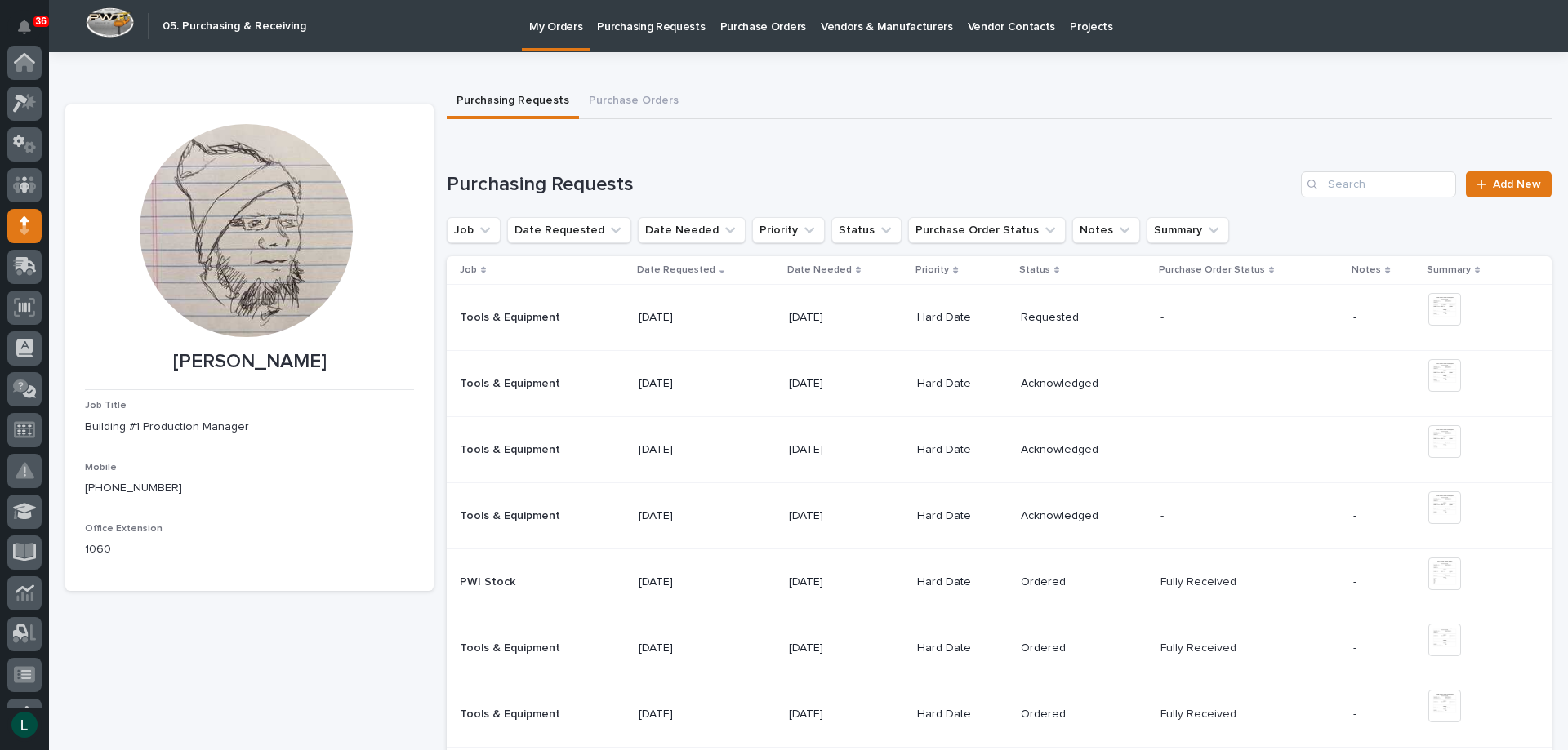
scroll to position [163, 0]
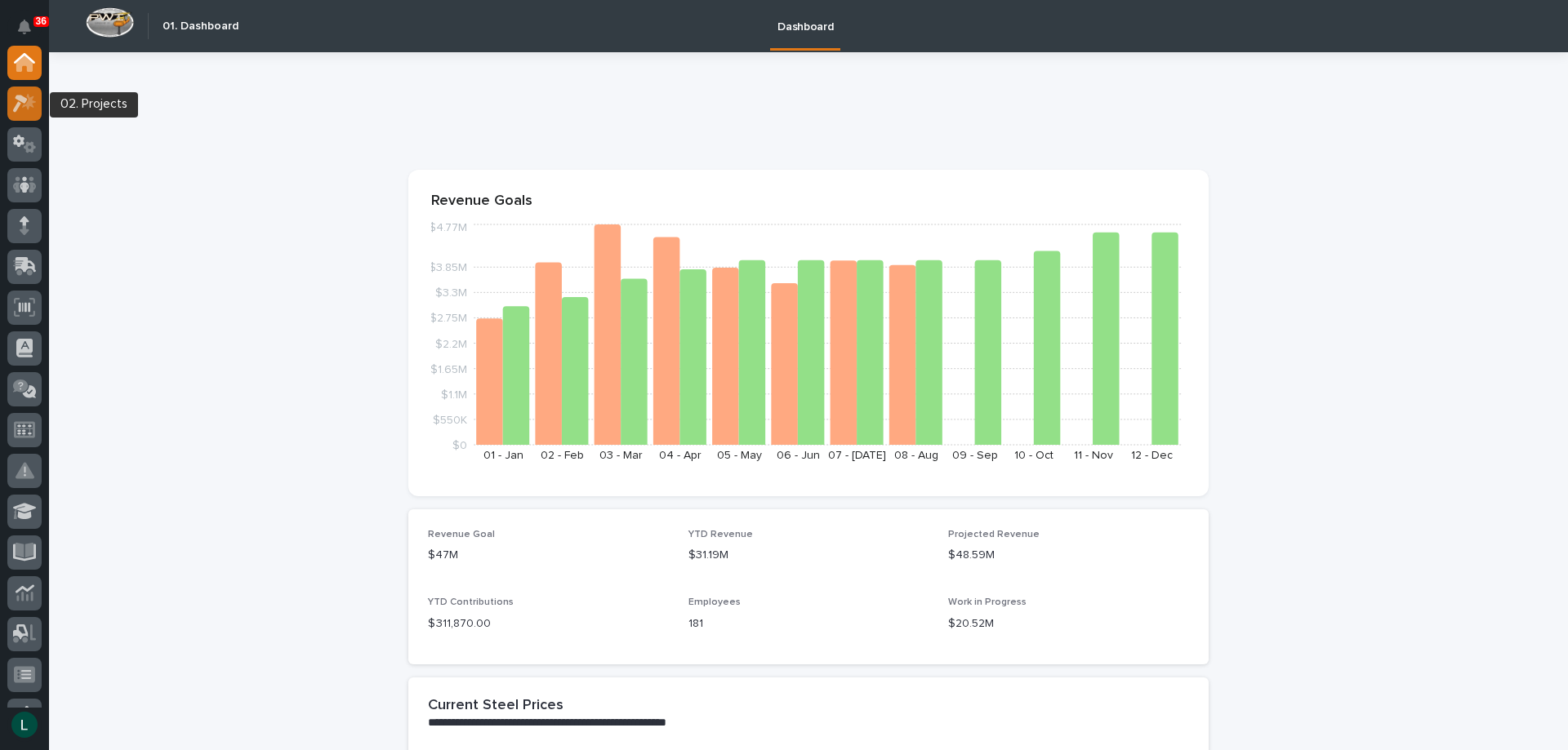
click at [21, 101] on icon at bounding box center [25, 103] width 24 height 19
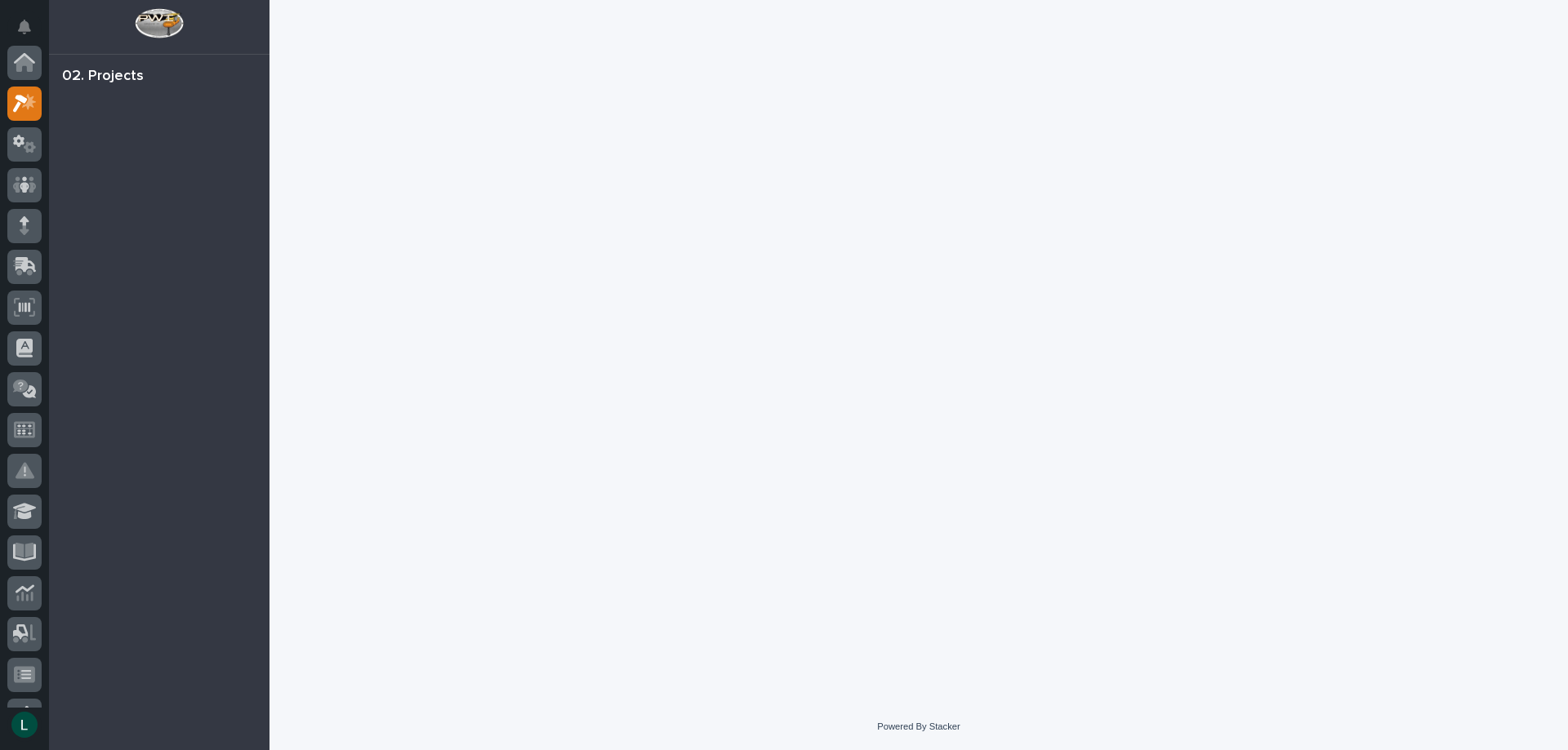
scroll to position [41, 0]
